Goal: Information Seeking & Learning: Learn about a topic

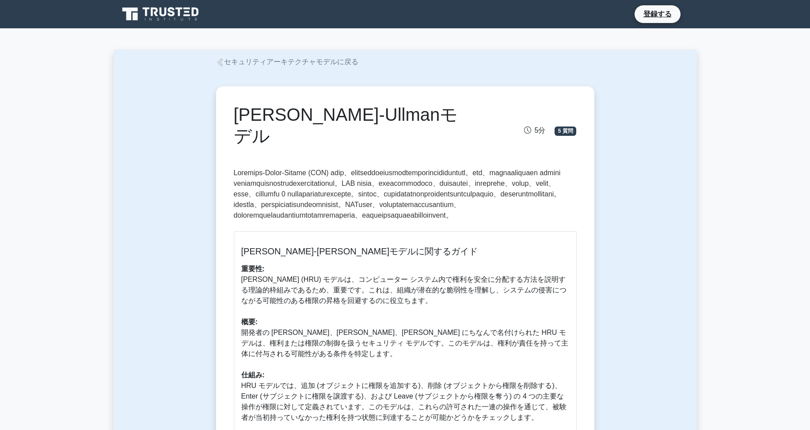
click at [248, 178] on p at bounding box center [405, 196] width 343 height 57
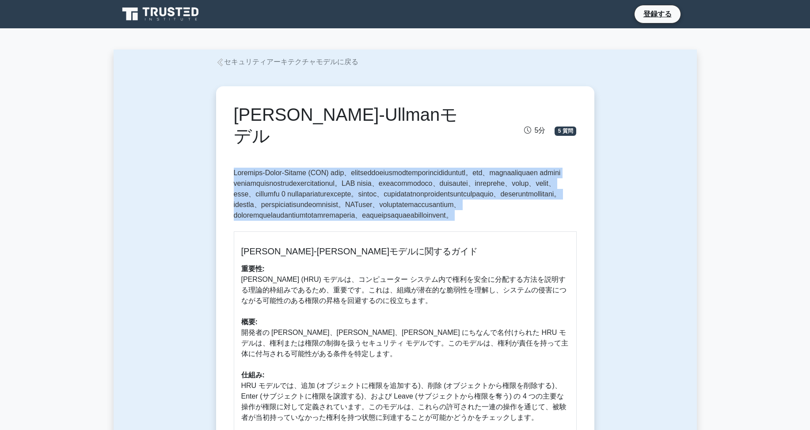
drag, startPoint x: 248, startPoint y: 178, endPoint x: 248, endPoint y: 186, distance: 8.0
click at [248, 186] on p at bounding box center [405, 196] width 343 height 57
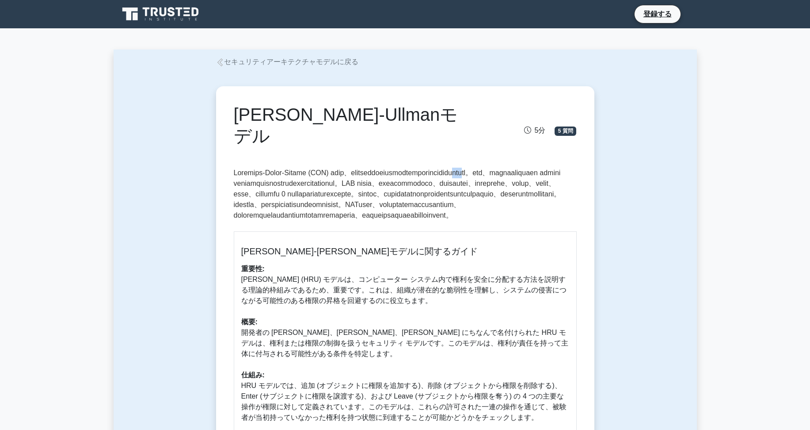
click at [248, 186] on p at bounding box center [405, 196] width 343 height 57
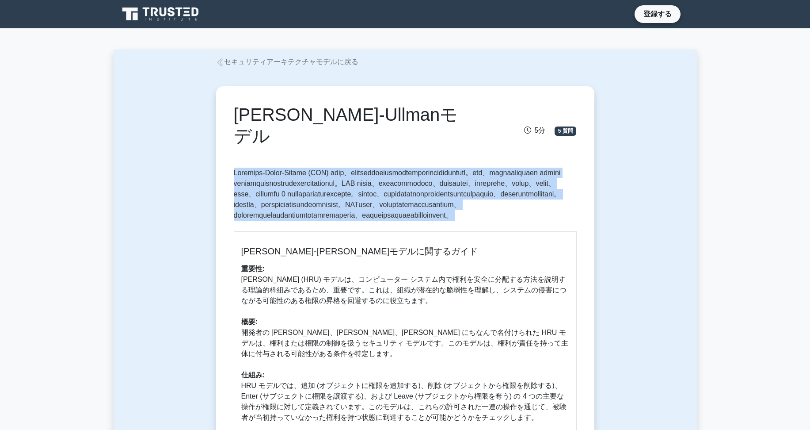
click at [248, 186] on p at bounding box center [405, 196] width 343 height 57
drag, startPoint x: 248, startPoint y: 186, endPoint x: 248, endPoint y: 193, distance: 7.1
click at [248, 193] on p at bounding box center [405, 196] width 343 height 57
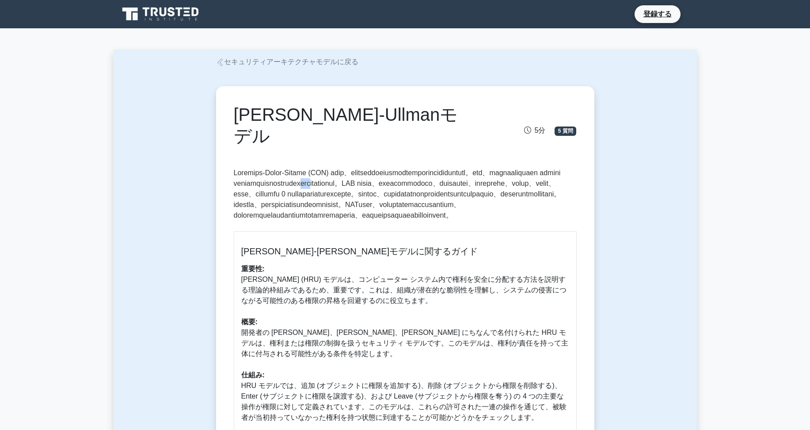
click at [248, 193] on p at bounding box center [405, 196] width 343 height 57
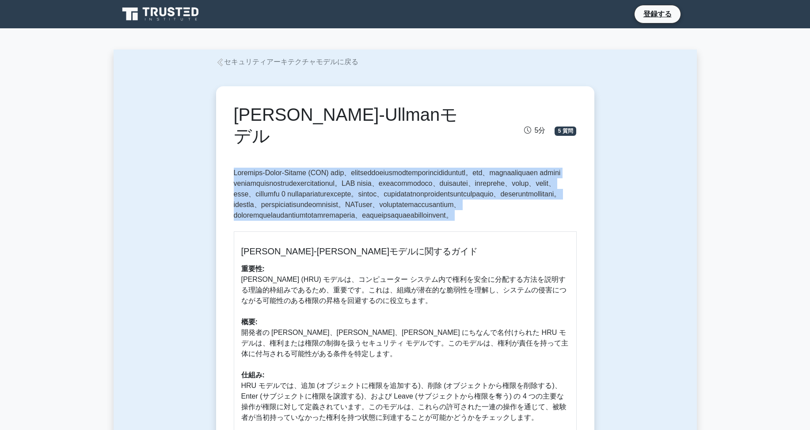
click at [248, 193] on p at bounding box center [405, 196] width 343 height 57
drag, startPoint x: 248, startPoint y: 193, endPoint x: 247, endPoint y: 233, distance: 39.4
click at [247, 224] on p at bounding box center [405, 196] width 343 height 57
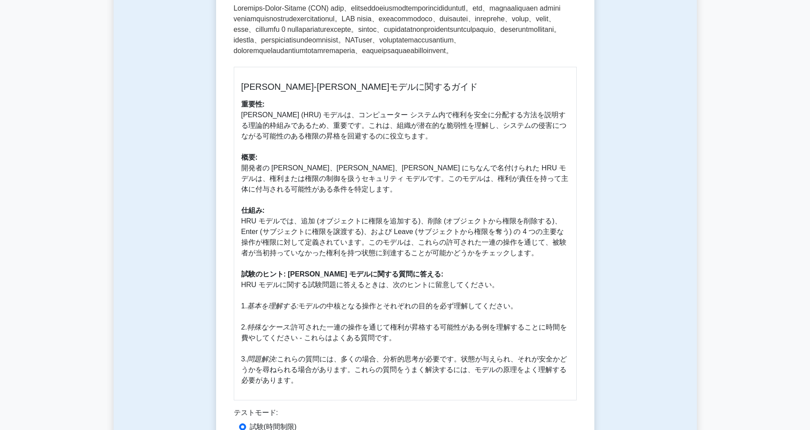
scroll to position [165, 0]
click at [268, 159] on font "重要性: [PERSON_NAME] (HRU) モデルは、コンピューター システム内で権利を安全に分配する方法を説明する理論的枠組みであるため、重要です。こ…" at bounding box center [404, 241] width 327 height 283
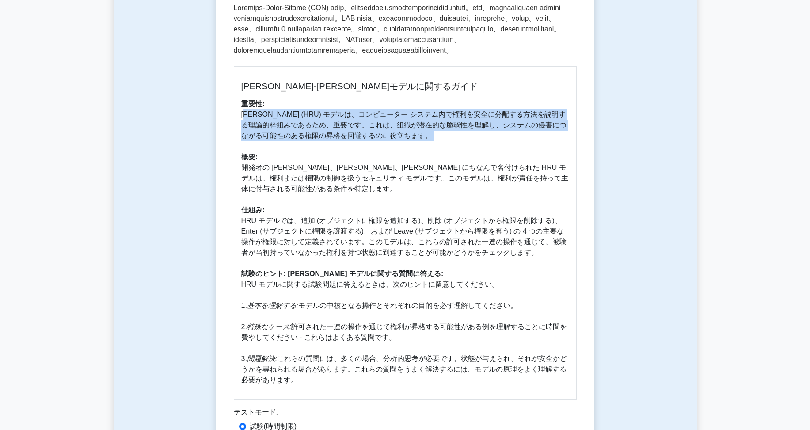
click at [268, 159] on font "重要性: [PERSON_NAME] (HRU) モデルは、コンピューター システム内で権利を安全に分配する方法を説明する理論的枠組みであるため、重要です。こ…" at bounding box center [404, 241] width 327 height 283
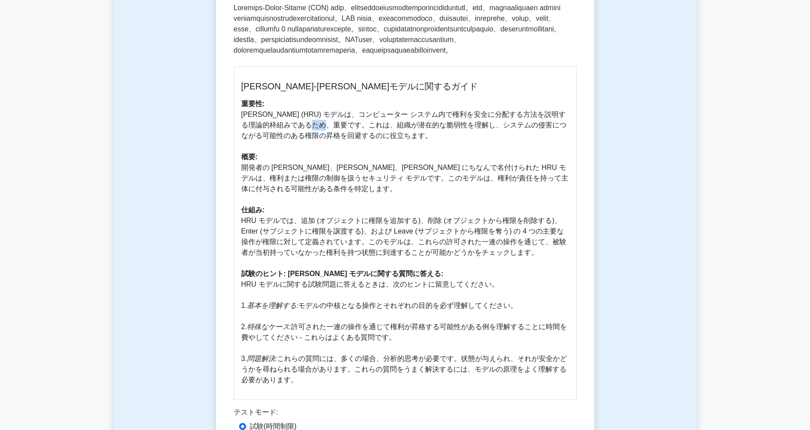
click at [268, 159] on font "重要性: [PERSON_NAME] (HRU) モデルは、コンピューター システム内で権利を安全に分配する方法を説明する理論的枠組みであるため、重要です。こ…" at bounding box center [404, 241] width 327 height 283
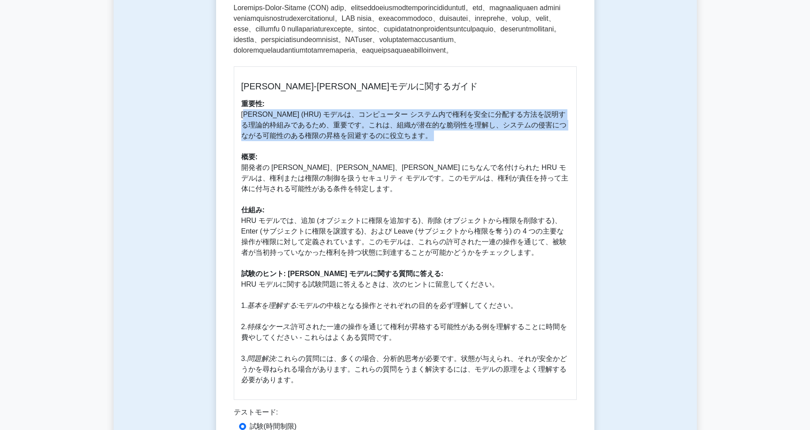
click at [268, 159] on font "重要性: [PERSON_NAME] (HRU) モデルは、コンピューター システム内で権利を安全に分配する方法を説明する理論的枠組みであるため、重要です。こ…" at bounding box center [404, 241] width 327 height 283
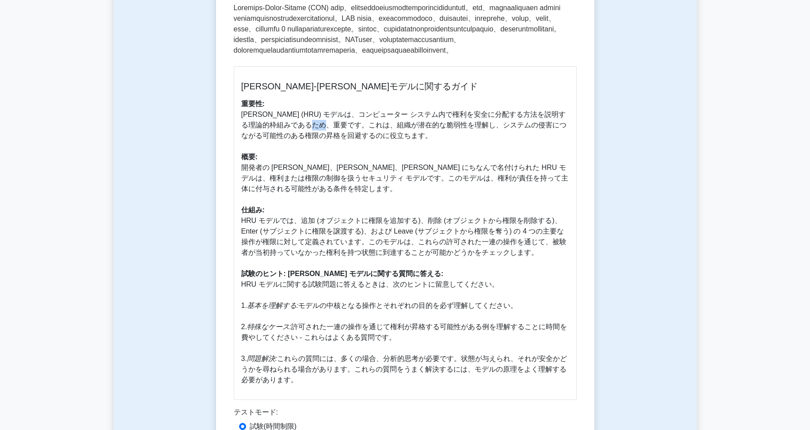
click at [268, 159] on font "重要性: [PERSON_NAME] (HRU) モデルは、コンピューター システム内で権利を安全に分配する方法を説明する理論的枠組みであるため、重要です。こ…" at bounding box center [404, 241] width 327 height 283
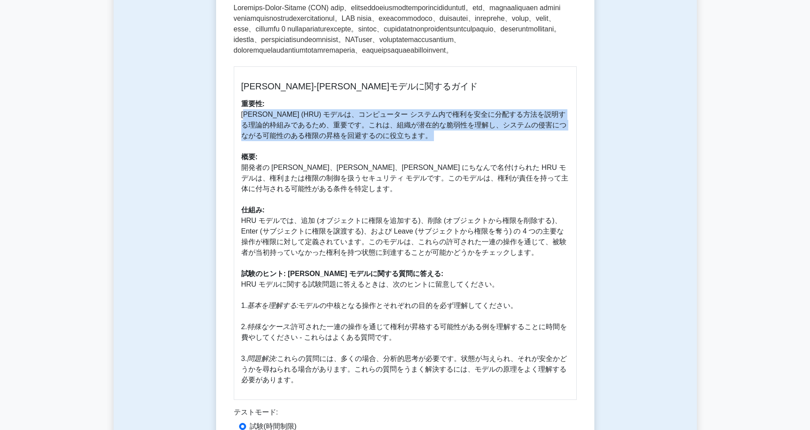
click at [268, 159] on font "重要性: [PERSON_NAME] (HRU) モデルは、コンピューター システム内で権利を安全に分配する方法を説明する理論的枠組みであるため、重要です。こ…" at bounding box center [404, 241] width 327 height 283
drag, startPoint x: 268, startPoint y: 159, endPoint x: 263, endPoint y: 167, distance: 9.7
click at [263, 167] on font "重要性: [PERSON_NAME] (HRU) モデルは、コンピューター システム内で権利を安全に分配する方法を説明する理論的枠組みであるため、重要です。こ…" at bounding box center [404, 241] width 327 height 283
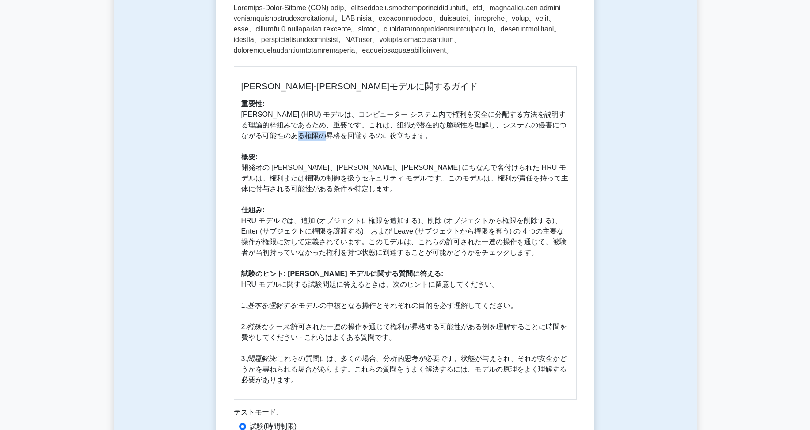
click at [263, 167] on font "重要性: [PERSON_NAME] (HRU) モデルは、コンピューター システム内で権利を安全に分配する方法を説明する理論的枠組みであるため、重要です。こ…" at bounding box center [404, 241] width 327 height 283
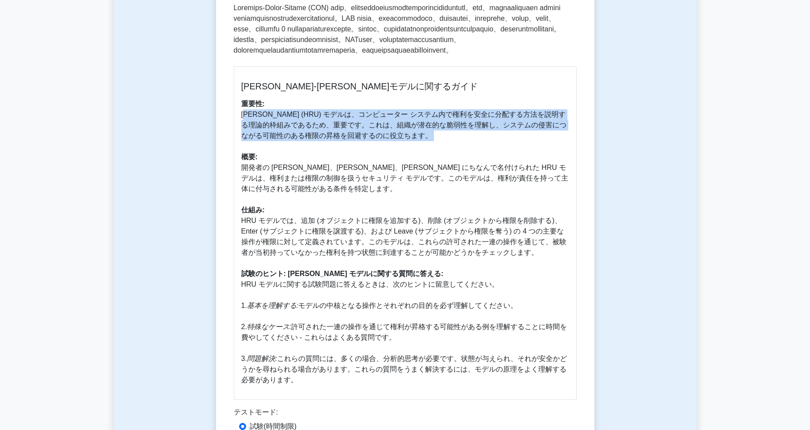
click at [263, 167] on font "重要性: [PERSON_NAME] (HRU) モデルは、コンピューター システム内で権利を安全に分配する方法を説明する理論的枠組みであるため、重要です。こ…" at bounding box center [404, 241] width 327 height 283
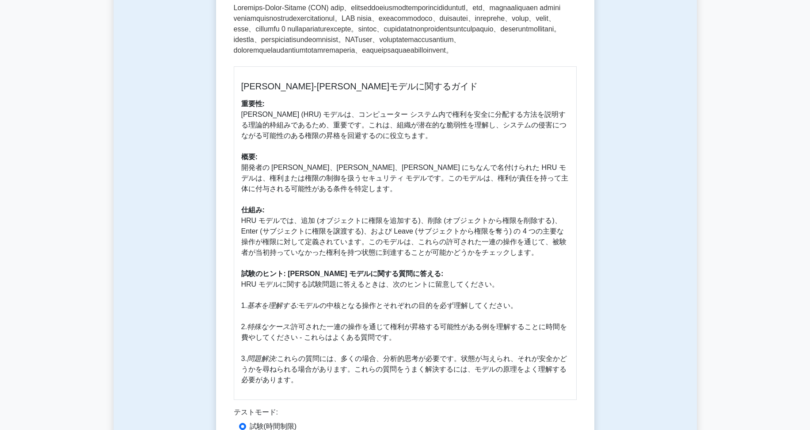
drag, startPoint x: 263, startPoint y: 167, endPoint x: 271, endPoint y: 205, distance: 38.3
click at [271, 205] on p "重要性: [PERSON_NAME] (HRU) モデルは、コンピューター システム内で権利を安全に分配する方法を説明する理論的枠組みであるため、重要です。こ…" at bounding box center [405, 242] width 328 height 286
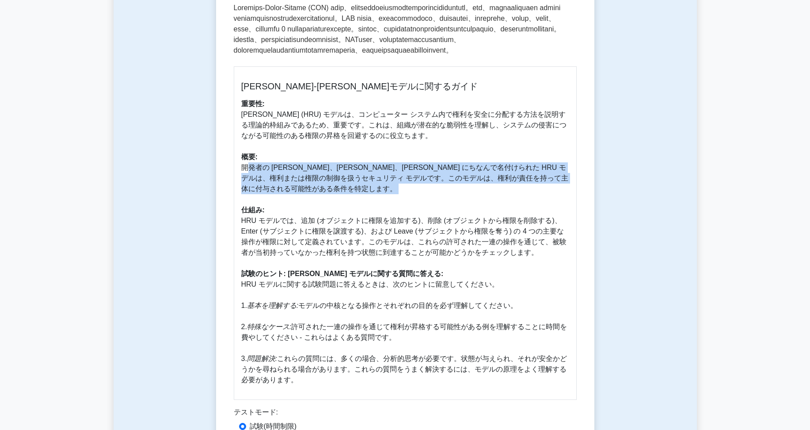
click at [271, 205] on p "重要性: [PERSON_NAME] (HRU) モデルは、コンピューター システム内で権利を安全に分配する方法を説明する理論的枠組みであるため、重要です。こ…" at bounding box center [405, 242] width 328 height 286
